Goal: Navigation & Orientation: Go to known website

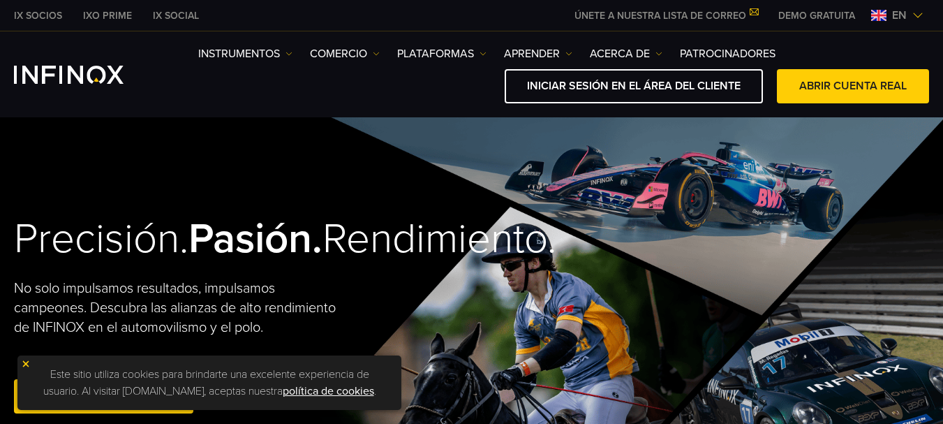
drag, startPoint x: 927, startPoint y: 20, endPoint x: 921, endPoint y: 15, distance: 7.9
click at [927, 20] on div "en" at bounding box center [897, 15] width 64 height 17
click at [921, 15] on img at bounding box center [917, 15] width 11 height 11
click at [918, 15] on img at bounding box center [917, 15] width 11 height 11
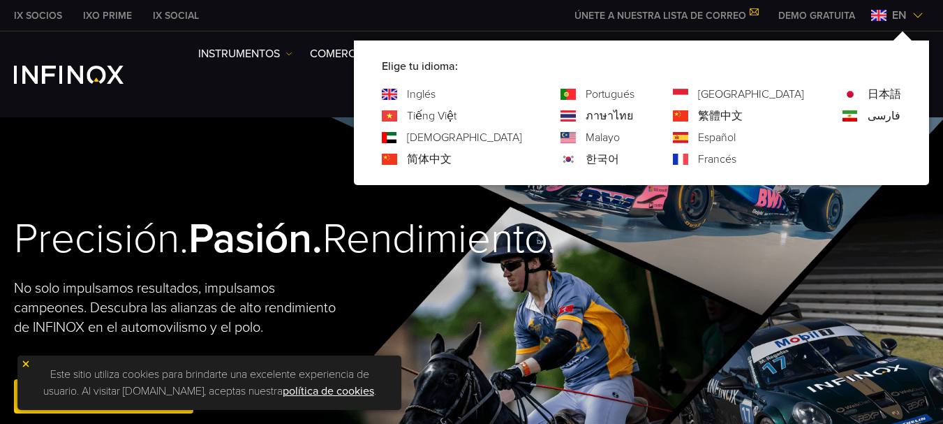
click at [736, 135] on font "Español" at bounding box center [717, 138] width 38 height 14
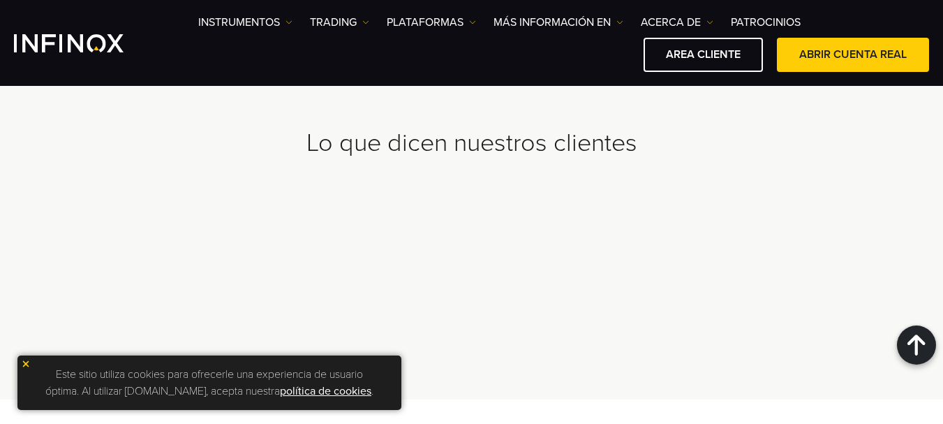
scroll to position [4295, 0]
